Goal: Information Seeking & Learning: Learn about a topic

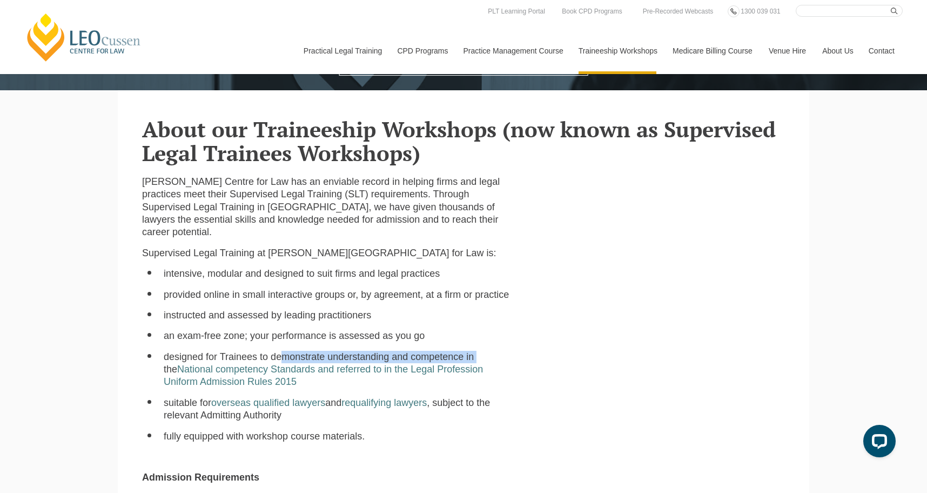
drag, startPoint x: 283, startPoint y: 354, endPoint x: 480, endPoint y: 359, distance: 197.8
click at [478, 361] on li "designed for Trainees to demonstrate understanding and competence in the Nation…" at bounding box center [337, 370] width 347 height 38
